Goal: Information Seeking & Learning: Check status

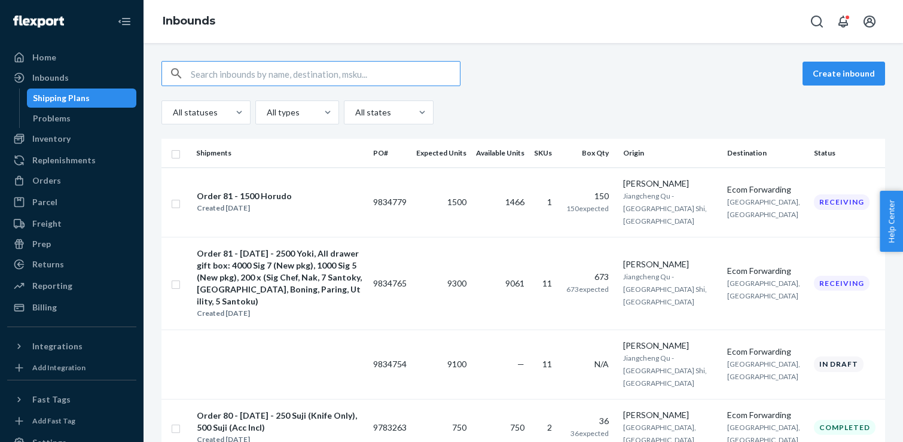
click at [611, 67] on div "Create inbound" at bounding box center [523, 73] width 724 height 25
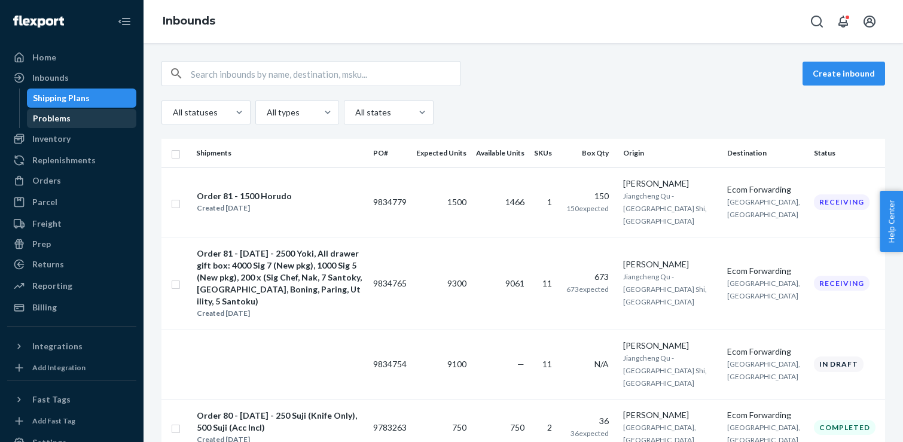
click at [109, 125] on div "Problems" at bounding box center [82, 118] width 108 height 17
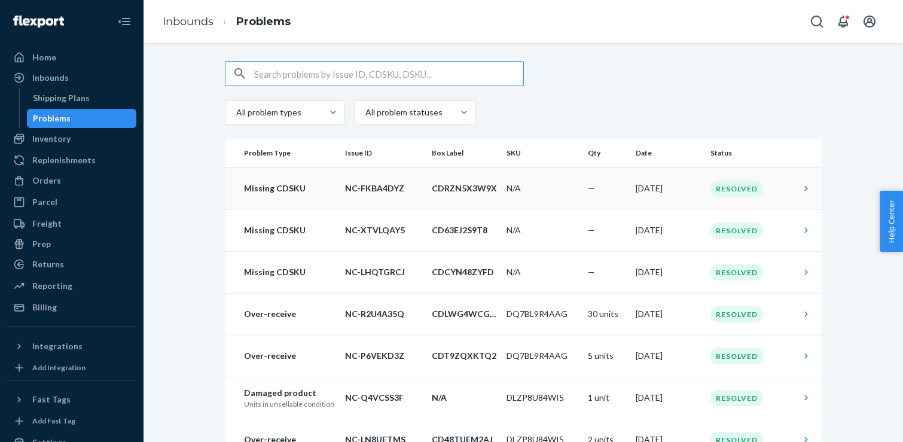
click at [315, 198] on td "Missing CDSKU" at bounding box center [282, 188] width 115 height 42
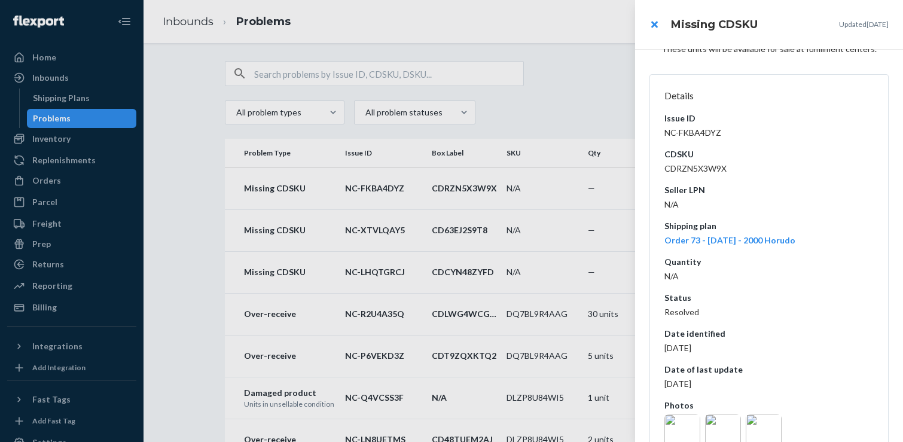
scroll to position [123, 0]
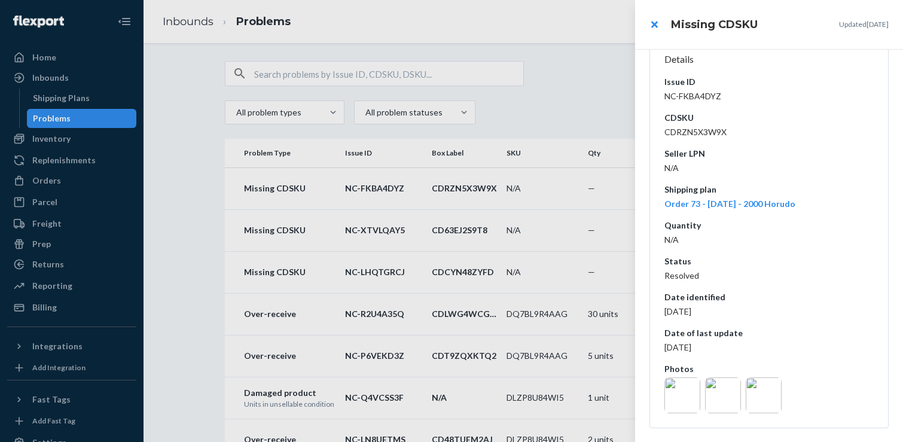
click at [534, 205] on div at bounding box center [451, 221] width 903 height 442
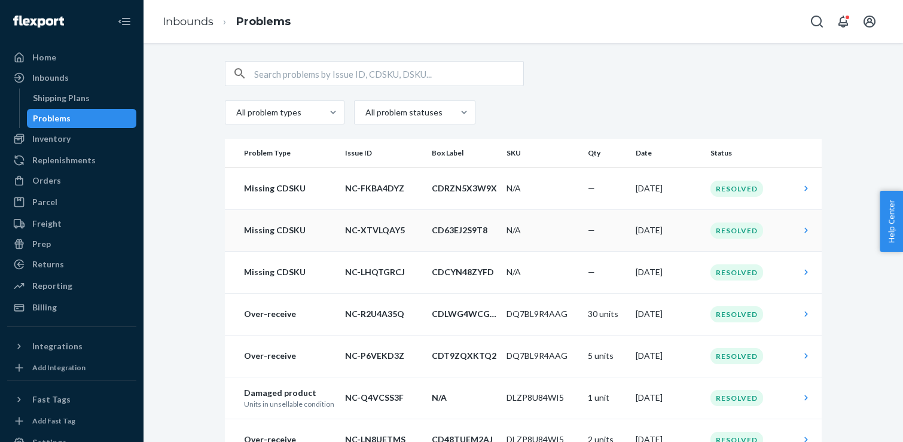
click at [534, 229] on td "N/A" at bounding box center [542, 230] width 81 height 42
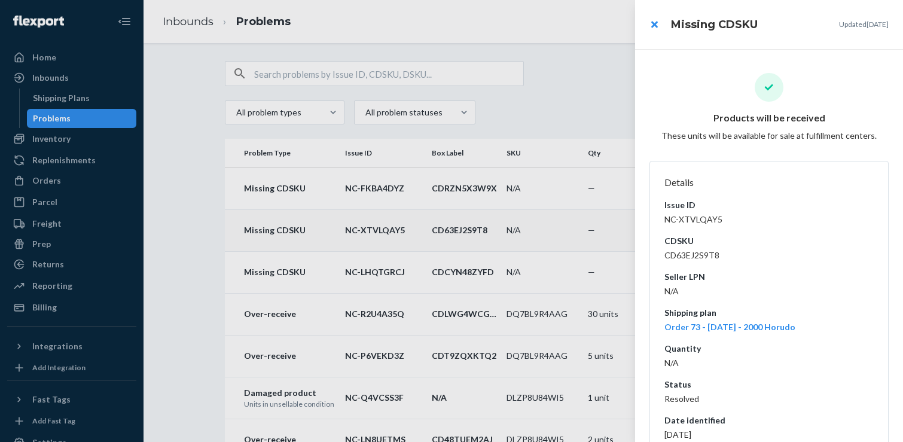
click at [547, 227] on div at bounding box center [451, 221] width 903 height 442
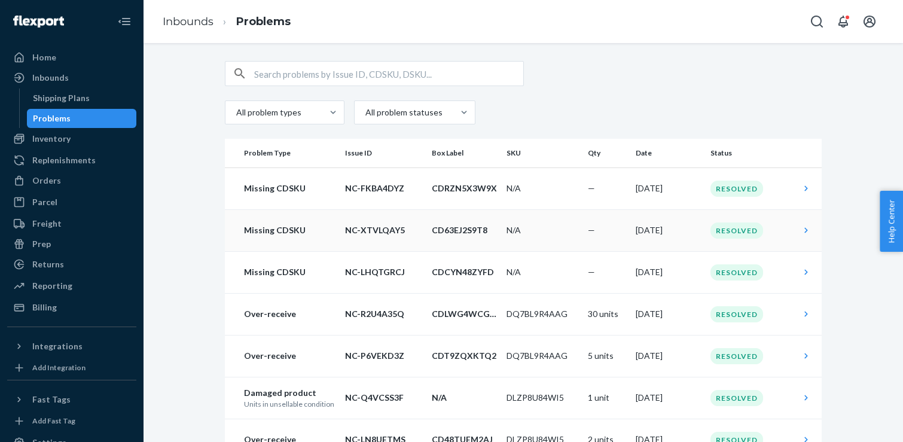
click at [547, 227] on td "N/A" at bounding box center [542, 230] width 81 height 42
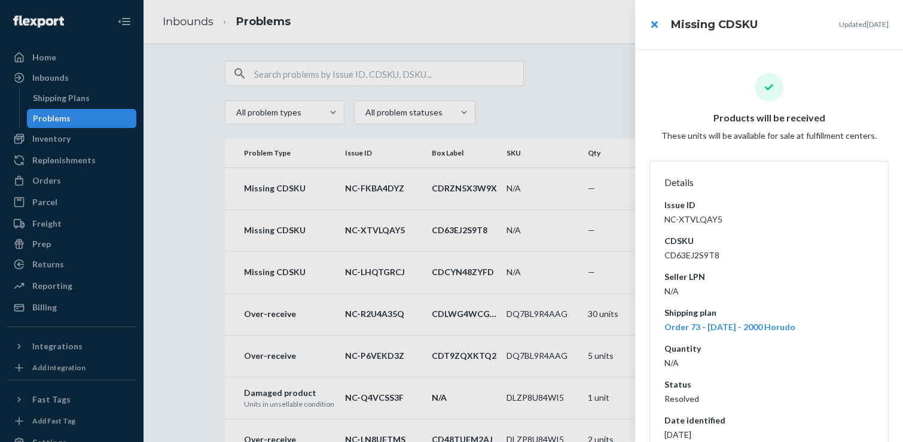
scroll to position [123, 0]
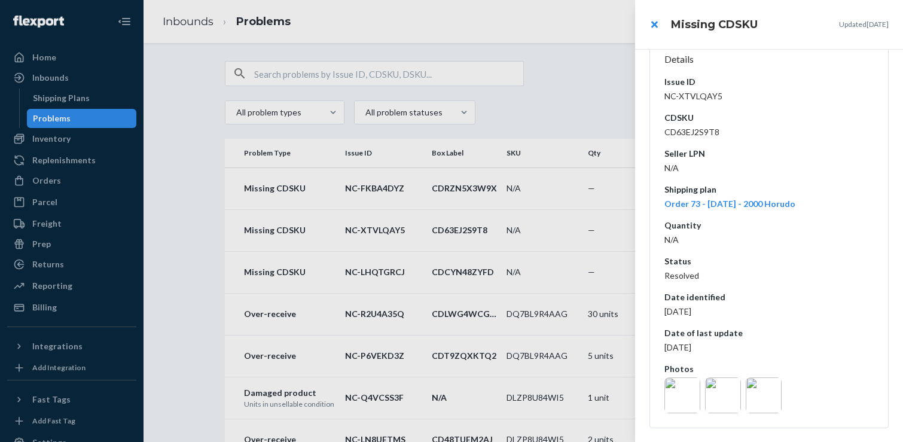
click at [683, 388] on img at bounding box center [682, 395] width 36 height 36
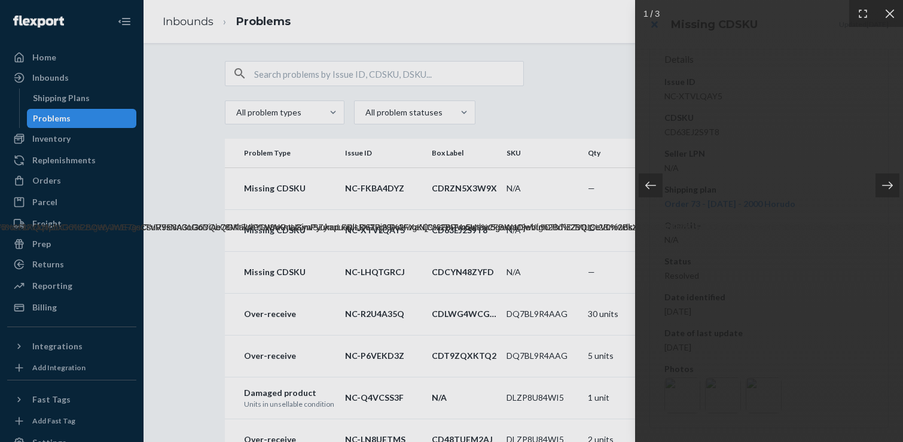
click at [727, 398] on img at bounding box center [723, 395] width 36 height 36
click at [758, 395] on div at bounding box center [769, 221] width 268 height 442
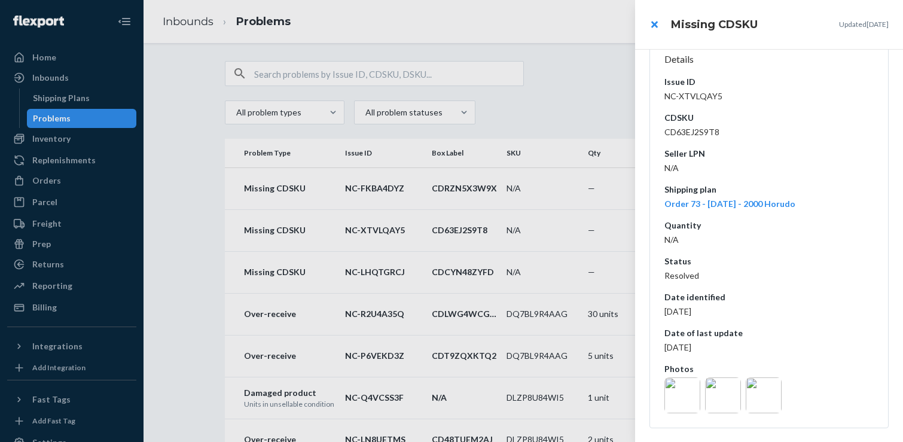
click at [758, 395] on img at bounding box center [764, 395] width 36 height 36
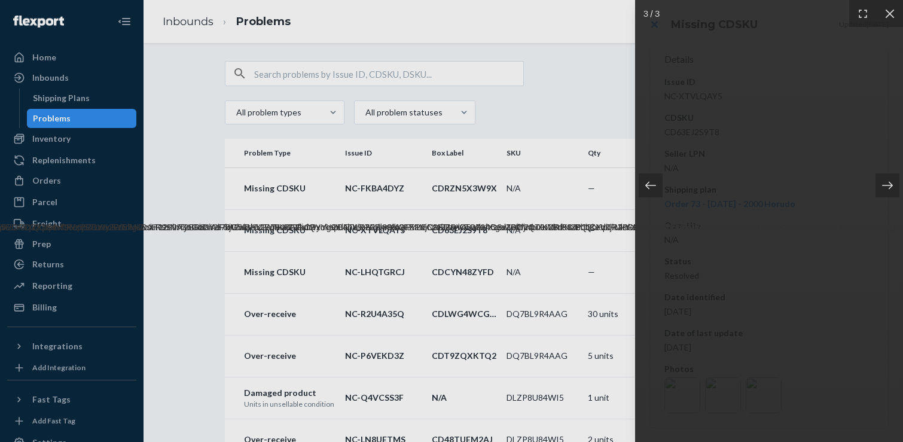
click at [504, 148] on div at bounding box center [451, 221] width 903 height 442
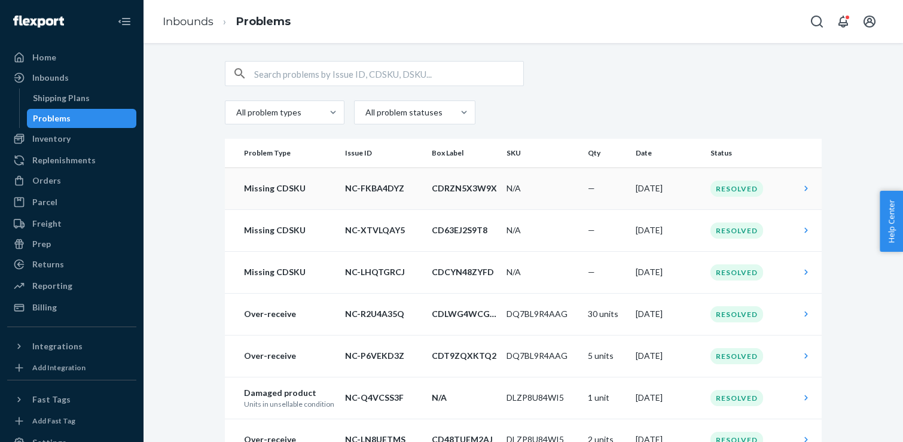
click at [269, 205] on td "Missing CDSKU" at bounding box center [282, 188] width 115 height 42
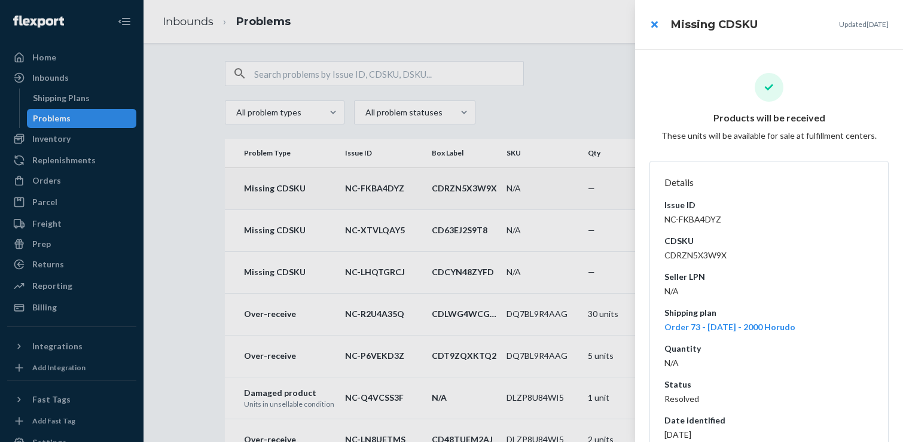
click at [706, 194] on div "Details Issue ID NC-FKBA4DYZ CDSKU CDRZN5X3W9X Seller LPN N/A Shipping plan Ord…" at bounding box center [768, 356] width 209 height 370
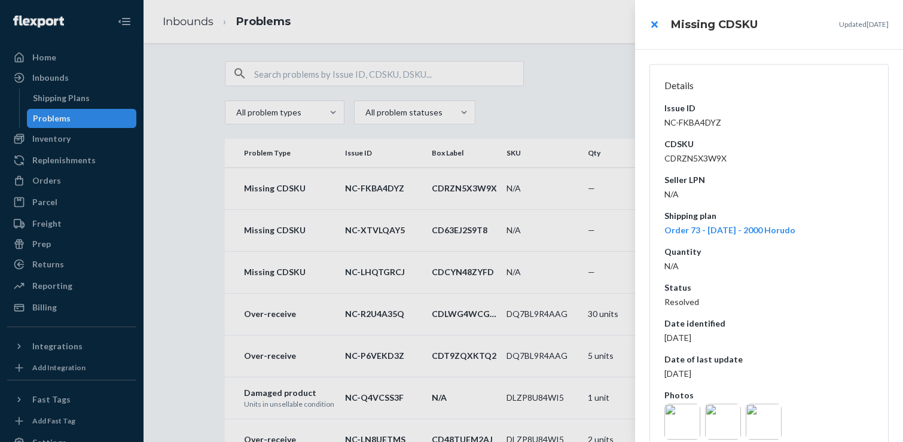
scroll to position [123, 0]
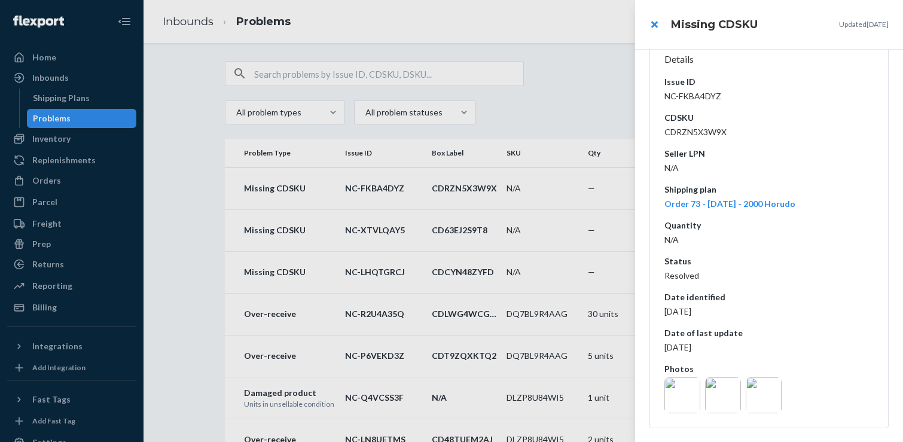
click at [140, 117] on div at bounding box center [451, 221] width 903 height 442
